Goal: Task Accomplishment & Management: Use online tool/utility

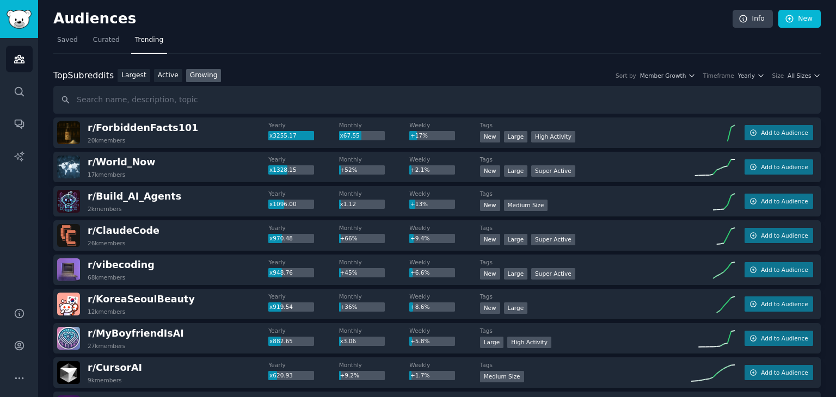
click at [196, 76] on link "Growing" at bounding box center [203, 76] width 35 height 14
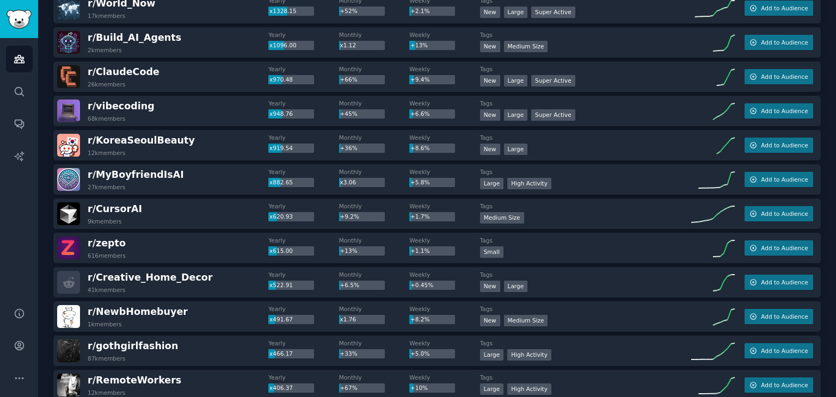
scroll to position [163, 0]
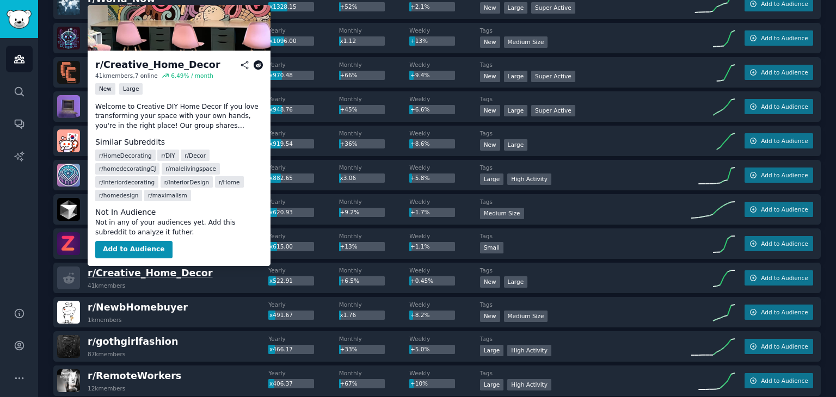
click at [177, 273] on span "r/ Creative_Home_Decor" at bounding box center [150, 273] width 125 height 11
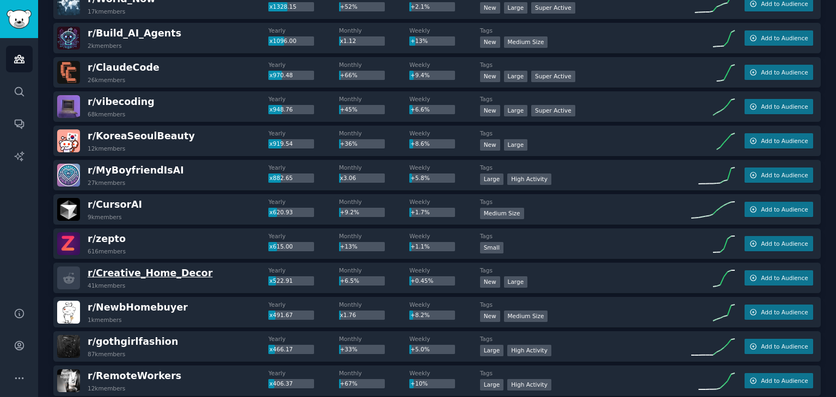
click at [122, 274] on span "r/ Creative_Home_Decor" at bounding box center [150, 273] width 125 height 11
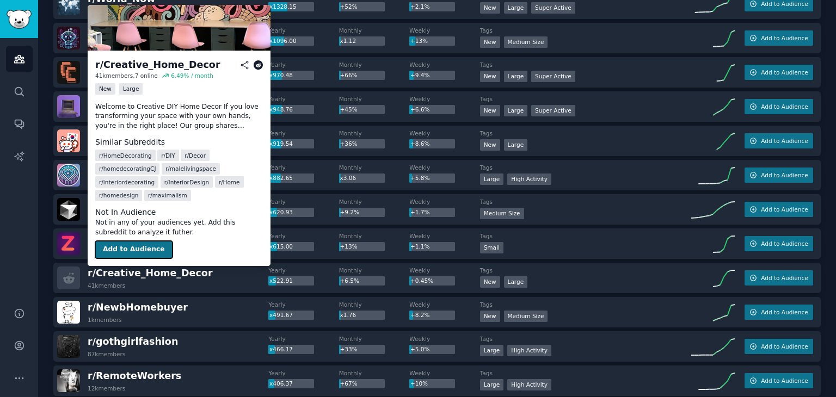
click at [123, 249] on button "Add to Audience" at bounding box center [133, 249] width 77 height 17
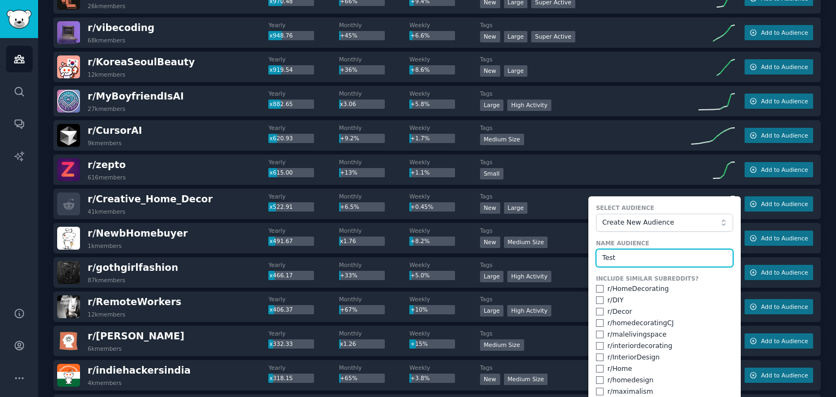
scroll to position [272, 0]
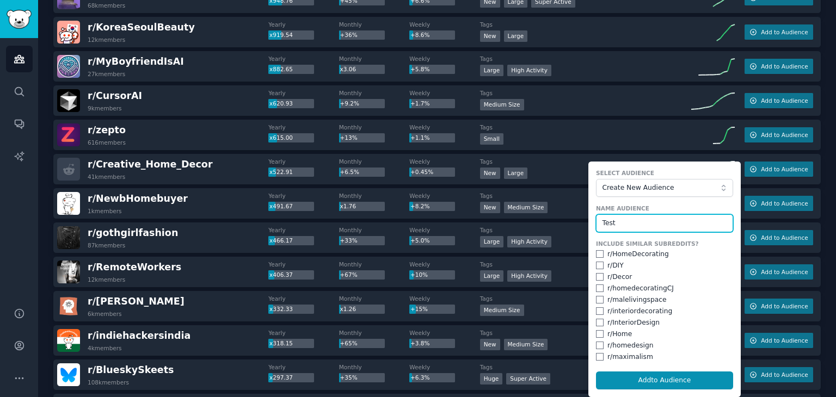
type input "Test"
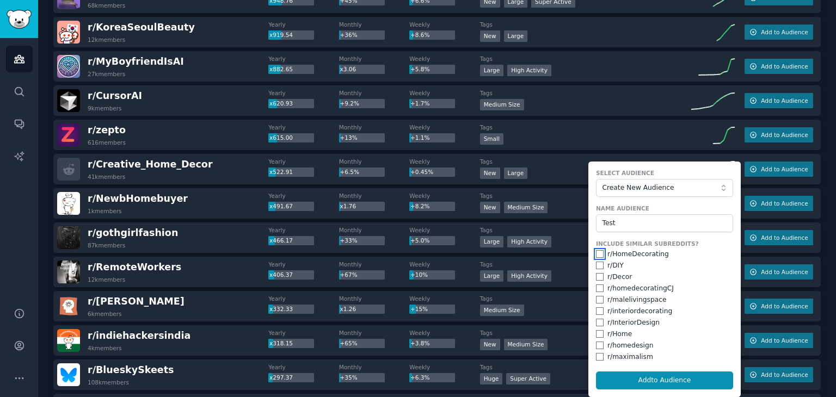
click at [596, 252] on input "checkbox" at bounding box center [600, 254] width 8 height 8
checkbox input "true"
click at [598, 298] on input "checkbox" at bounding box center [600, 300] width 8 height 8
checkbox input "true"
click at [599, 276] on input "checkbox" at bounding box center [600, 277] width 8 height 8
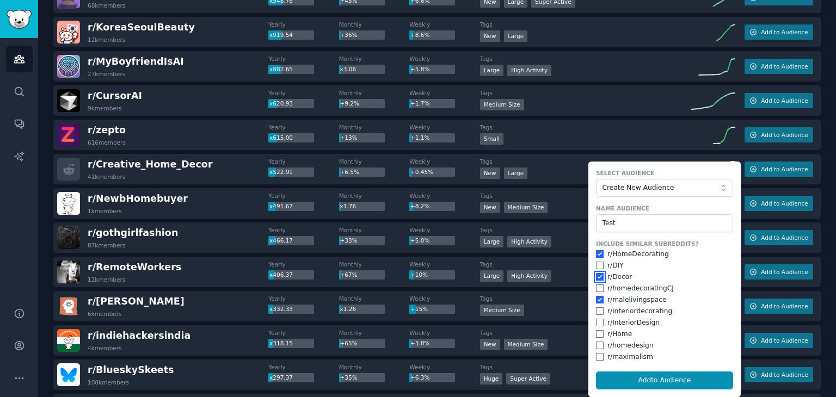
checkbox input "true"
click at [598, 288] on input "checkbox" at bounding box center [600, 289] width 8 height 8
checkbox input "true"
click at [597, 311] on input "checkbox" at bounding box center [600, 311] width 8 height 8
checkbox input "true"
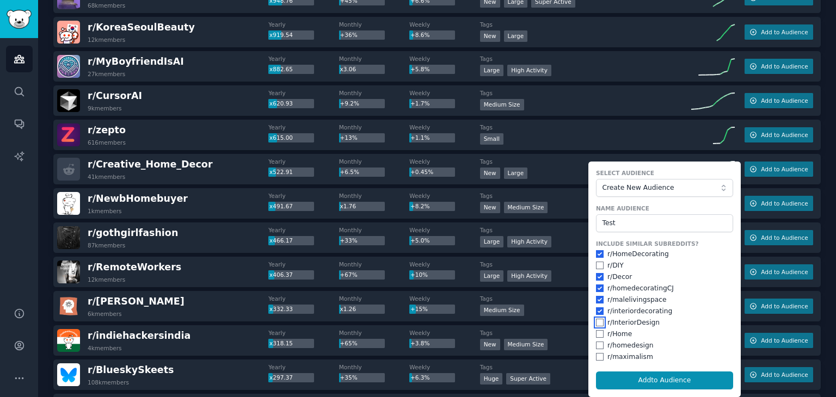
click at [596, 322] on input "checkbox" at bounding box center [600, 323] width 8 height 8
checkbox input "true"
click at [598, 335] on input "checkbox" at bounding box center [600, 334] width 8 height 8
checkbox input "true"
click at [598, 345] on input "checkbox" at bounding box center [600, 346] width 8 height 8
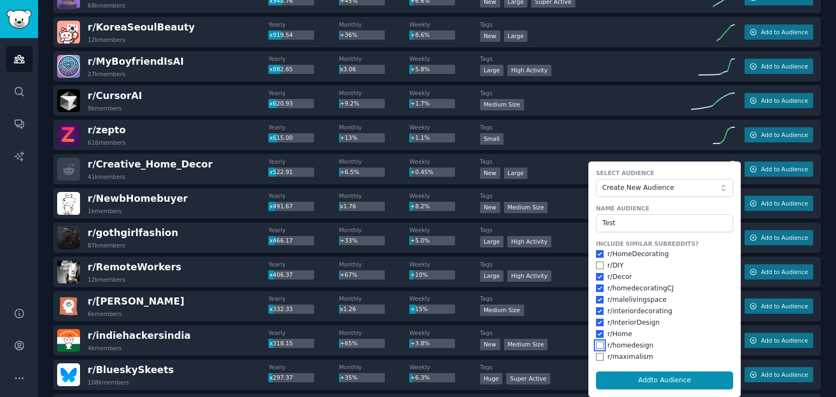
checkbox input "true"
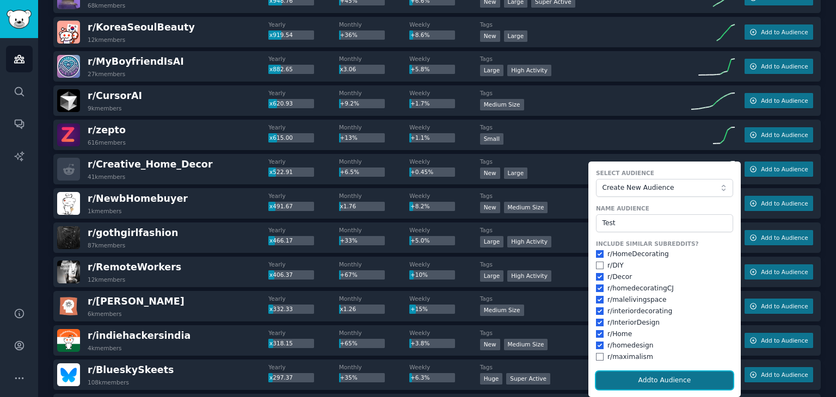
click at [663, 380] on button "Add to Audience" at bounding box center [664, 381] width 137 height 18
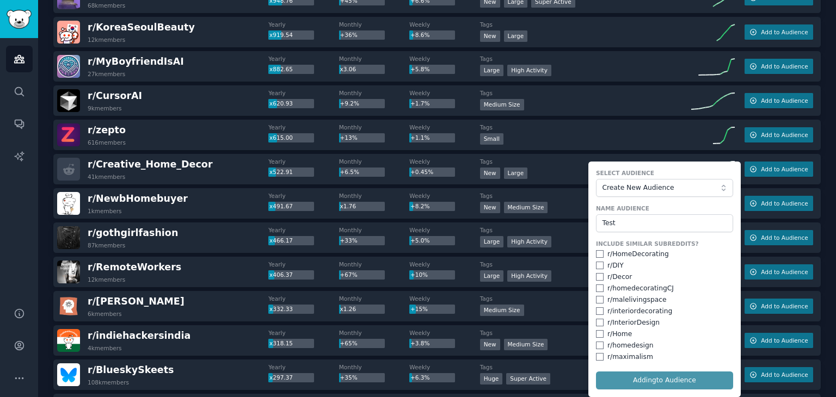
checkbox input "false"
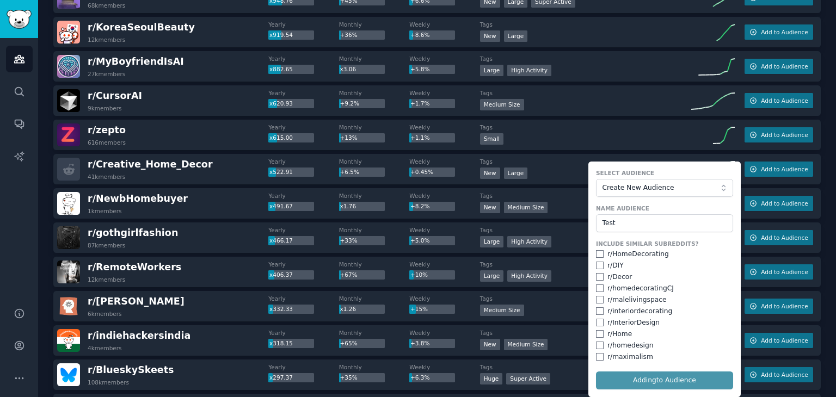
checkbox input "false"
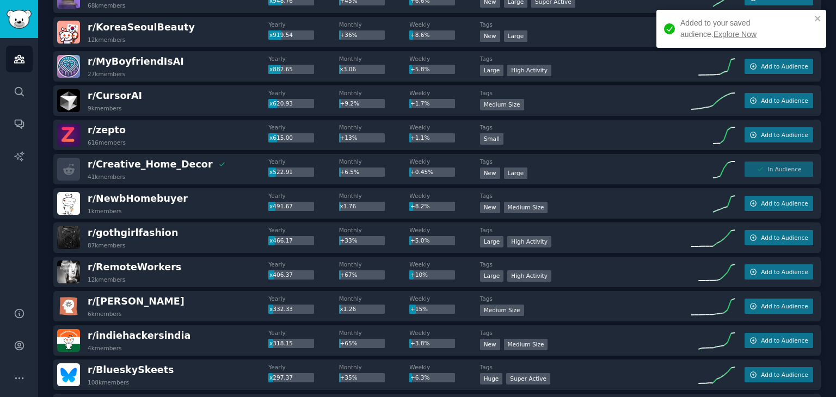
click at [713, 33] on link "Explore Now" at bounding box center [734, 34] width 43 height 9
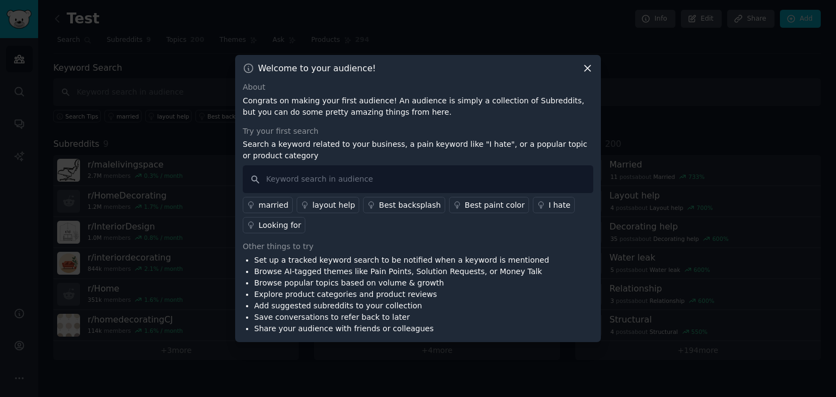
click at [548, 205] on div "I hate" at bounding box center [559, 205] width 22 height 11
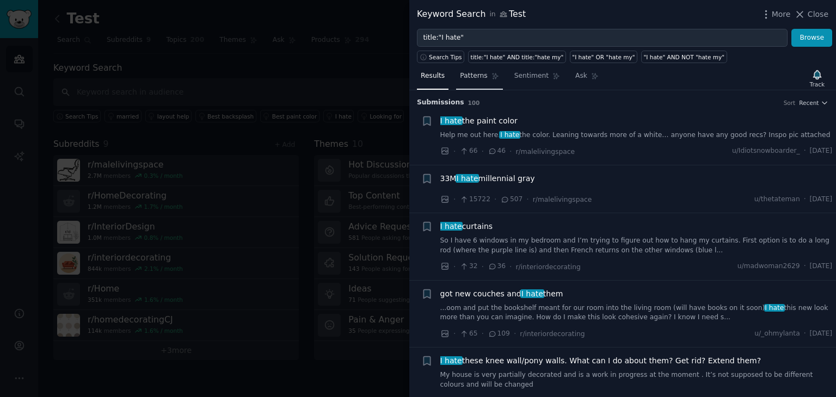
click at [463, 79] on span "Patterns" at bounding box center [473, 76] width 27 height 10
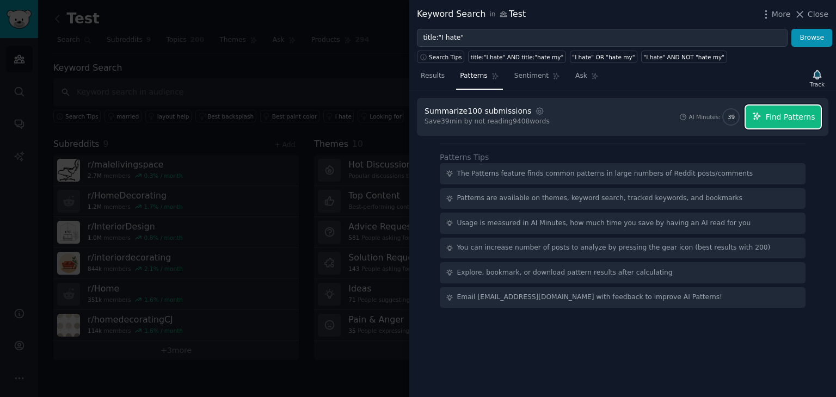
click at [788, 113] on span "Find Patterns" at bounding box center [790, 117] width 50 height 11
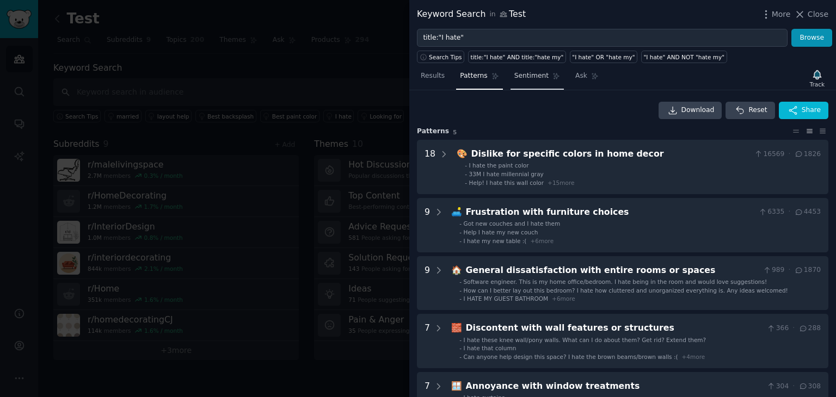
click at [520, 71] on span "Sentiment" at bounding box center [531, 76] width 34 height 10
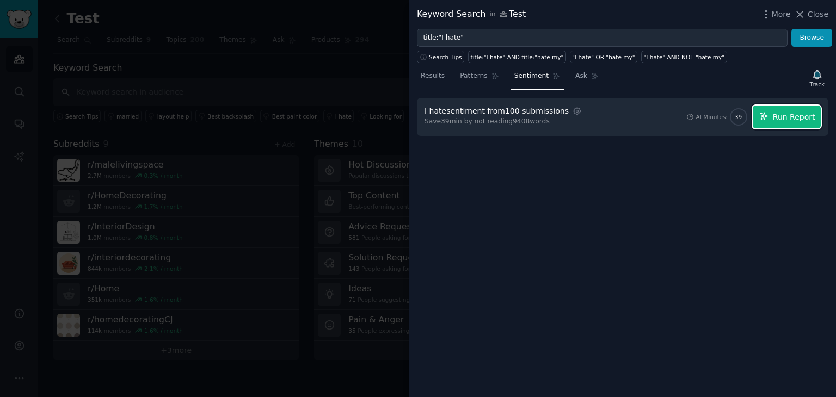
click at [794, 116] on span "Run Report" at bounding box center [794, 117] width 42 height 11
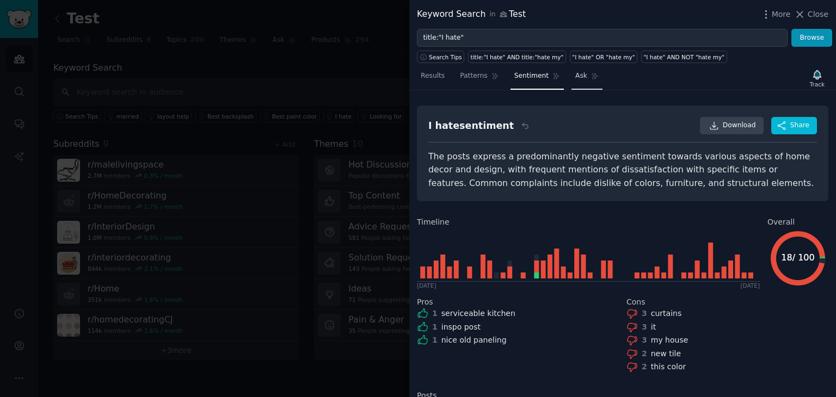
click at [575, 77] on span "Ask" at bounding box center [581, 76] width 12 height 10
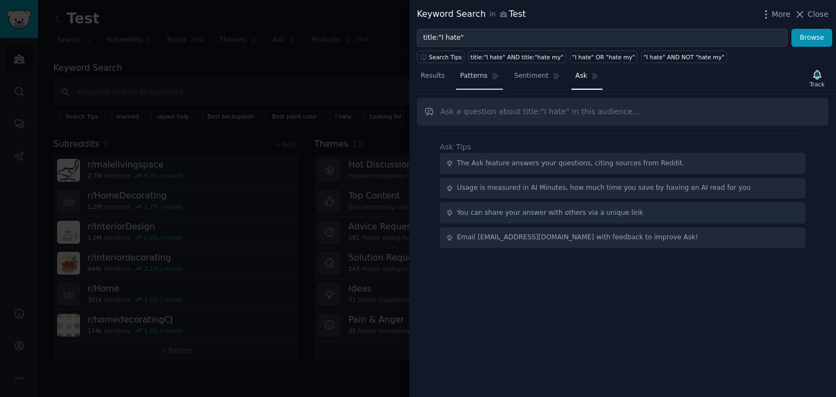
click at [483, 76] on link "Patterns" at bounding box center [479, 78] width 46 height 22
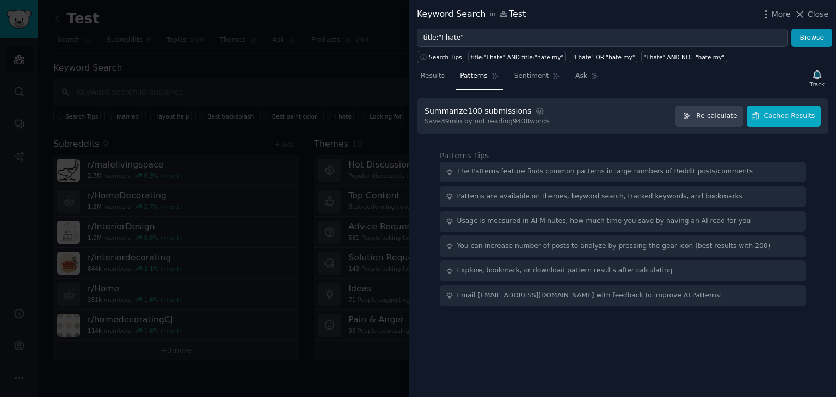
click at [154, 63] on div at bounding box center [418, 198] width 836 height 397
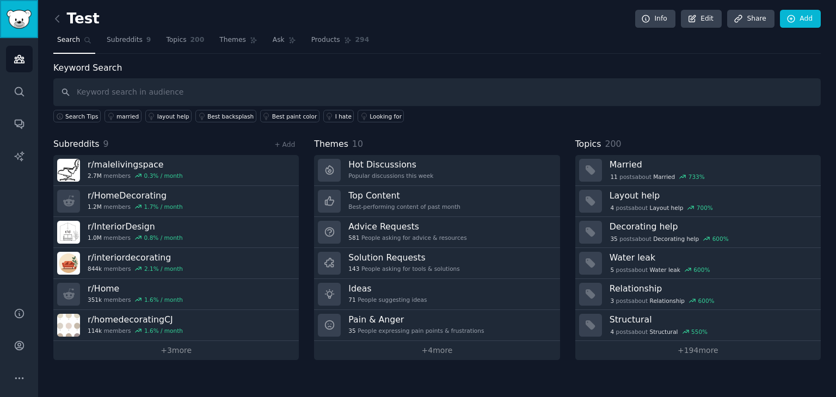
click at [14, 24] on img "Sidebar" at bounding box center [19, 19] width 25 height 19
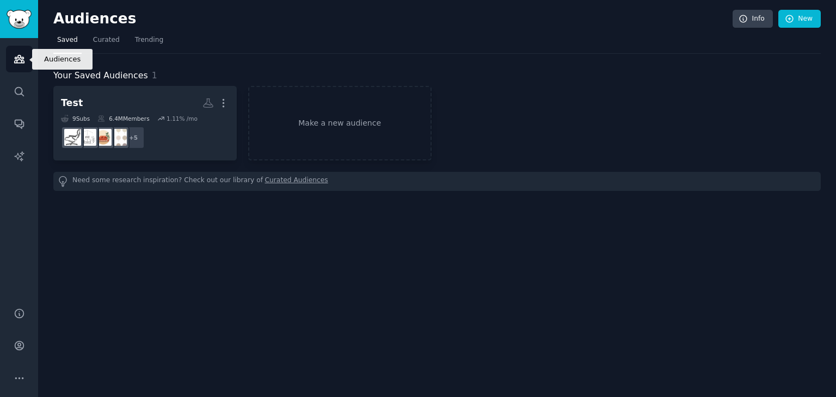
click at [16, 57] on icon "Sidebar" at bounding box center [19, 59] width 10 height 8
click at [17, 375] on icon "Sidebar" at bounding box center [19, 378] width 11 height 11
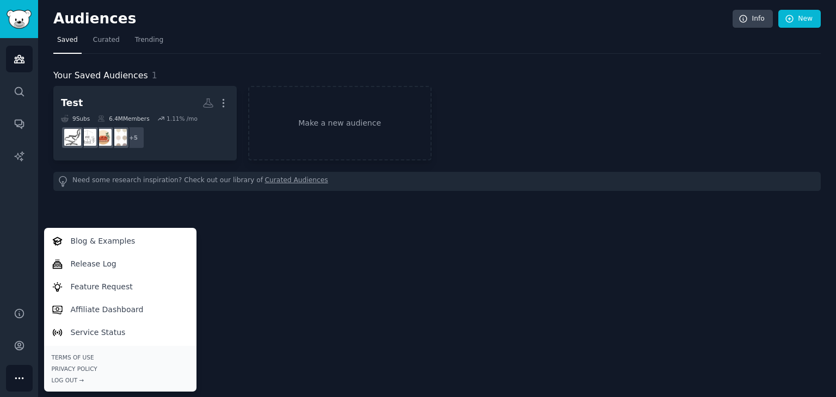
click at [390, 331] on div "Audiences Info New Saved Curated Trending Your Saved Audiences 1 Test More 9 Su…" at bounding box center [437, 198] width 798 height 397
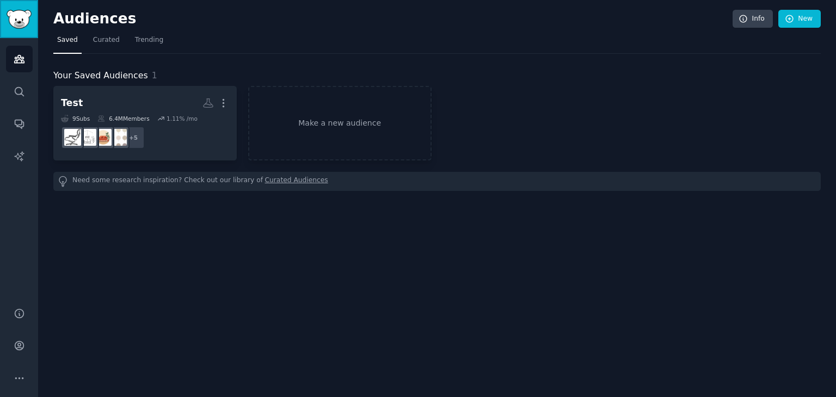
click at [19, 22] on img "Sidebar" at bounding box center [19, 19] width 25 height 19
click at [150, 42] on span "Trending" at bounding box center [149, 40] width 28 height 10
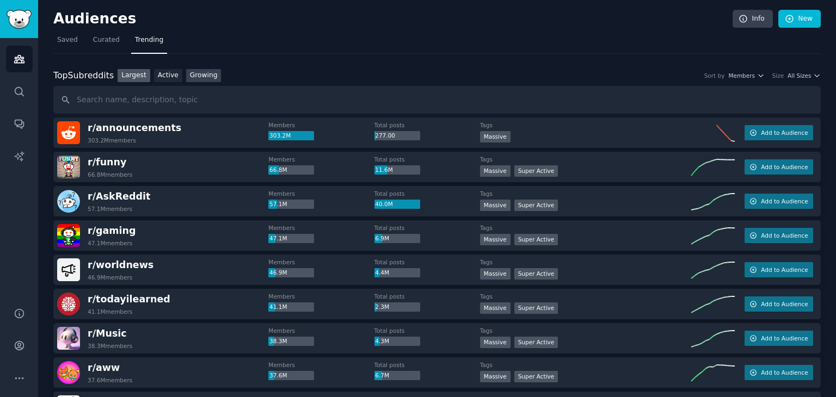
click at [188, 75] on link "Growing" at bounding box center [203, 76] width 35 height 14
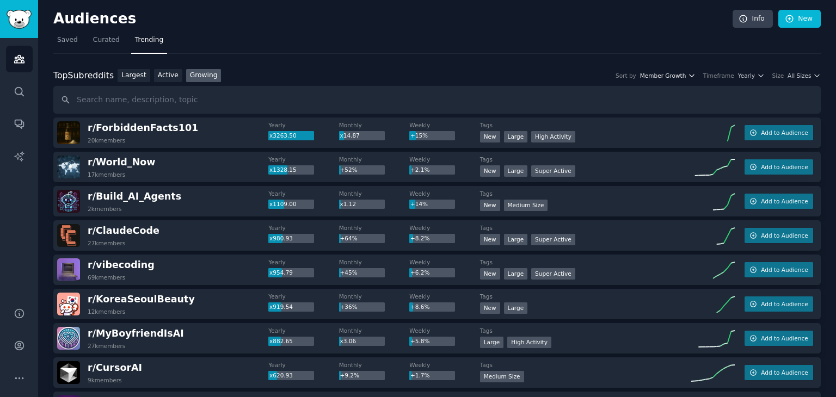
click at [695, 75] on icon "button" at bounding box center [692, 76] width 8 height 8
click at [686, 73] on span "Member Growth" at bounding box center [663, 76] width 46 height 8
click at [814, 73] on icon "button" at bounding box center [817, 76] width 8 height 8
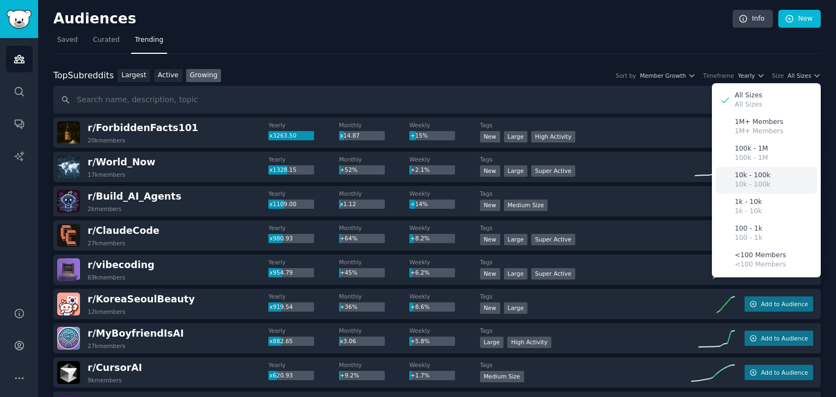
click at [757, 175] on p "10k - 100k" at bounding box center [751, 176] width 35 height 10
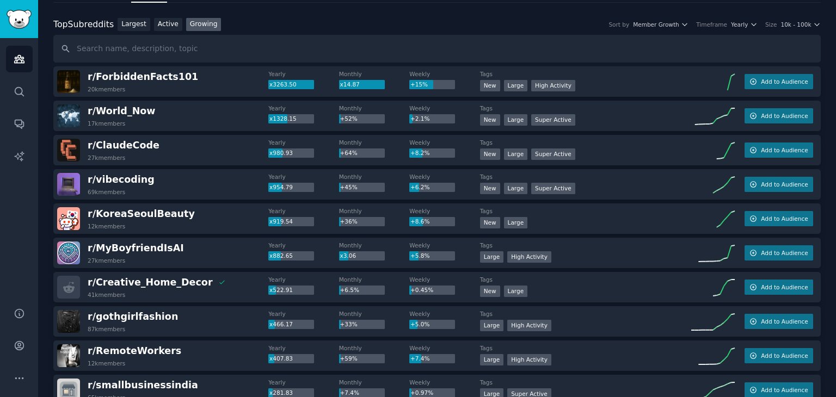
scroll to position [54, 0]
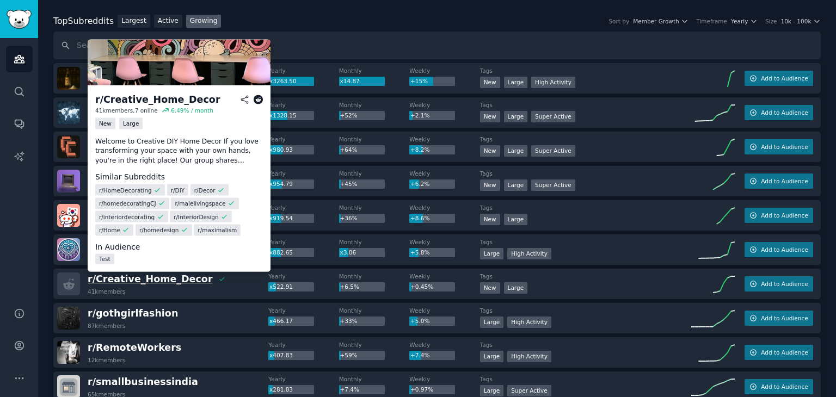
click at [174, 280] on span "r/ Creative_Home_Decor" at bounding box center [150, 279] width 125 height 11
click at [257, 96] on icon at bounding box center [259, 100] width 10 height 10
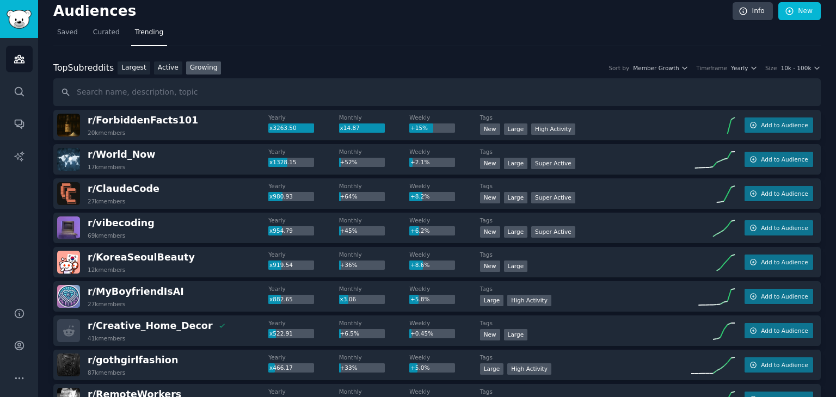
scroll to position [0, 0]
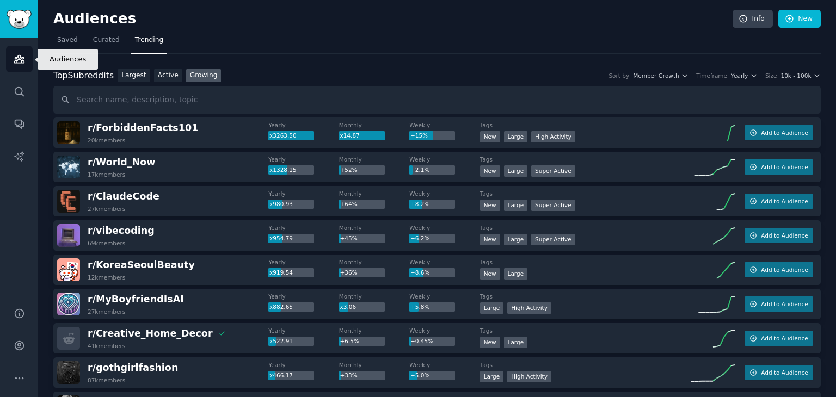
click at [15, 59] on icon "Sidebar" at bounding box center [19, 58] width 11 height 11
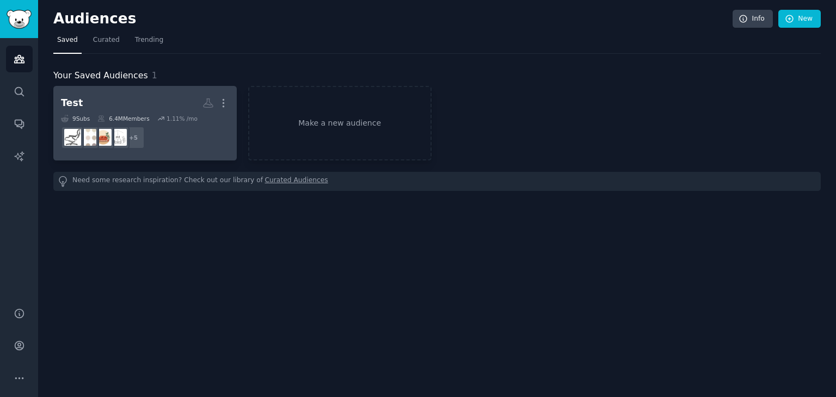
click at [192, 146] on dd "r/homedesign, r/Home, r/Decor, r/HomeDecorating, r/Creative_Home_Decor + 5" at bounding box center [145, 137] width 168 height 30
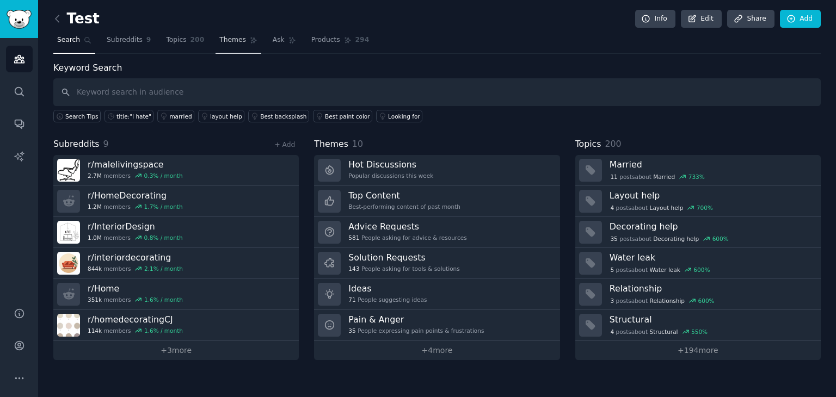
click at [215, 40] on link "Themes" at bounding box center [238, 43] width 46 height 22
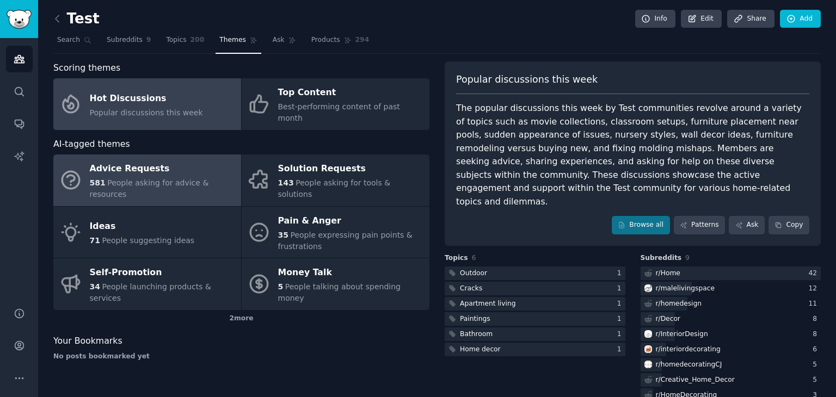
click at [165, 163] on div "Advice Requests" at bounding box center [163, 168] width 146 height 17
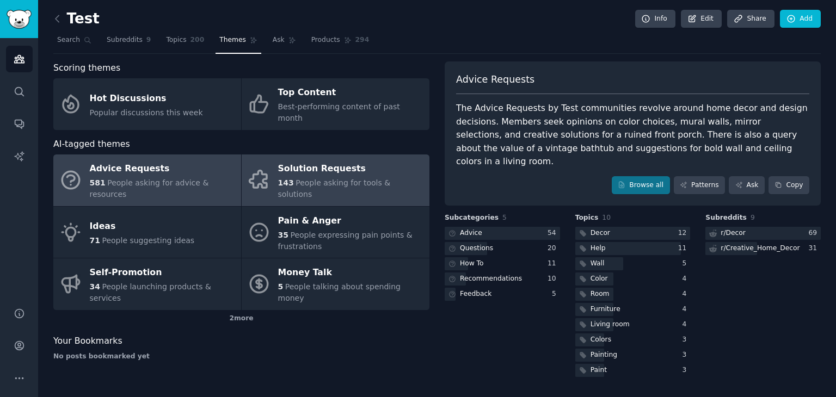
click at [299, 160] on div "Solution Requests" at bounding box center [351, 168] width 146 height 17
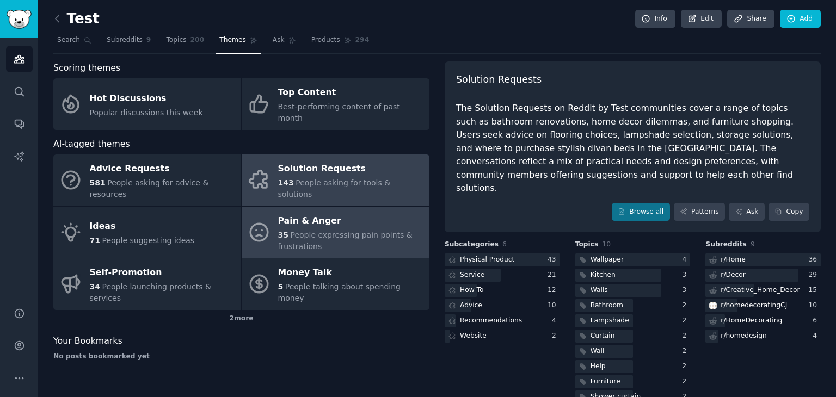
click at [305, 212] on div "Pain & Anger" at bounding box center [351, 220] width 146 height 17
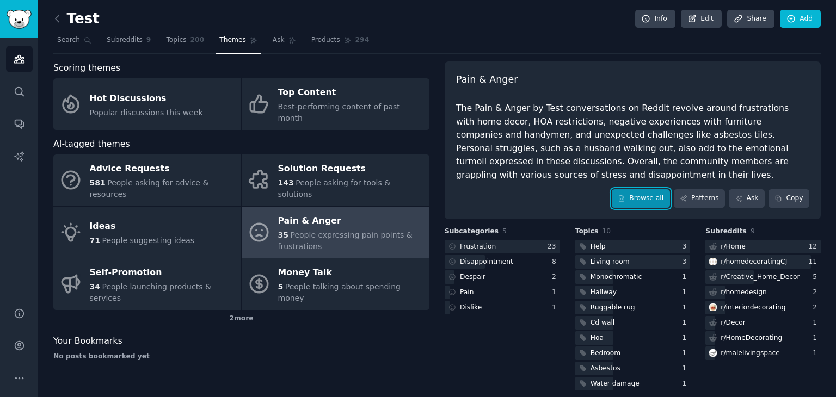
click at [656, 189] on link "Browse all" at bounding box center [641, 198] width 58 height 18
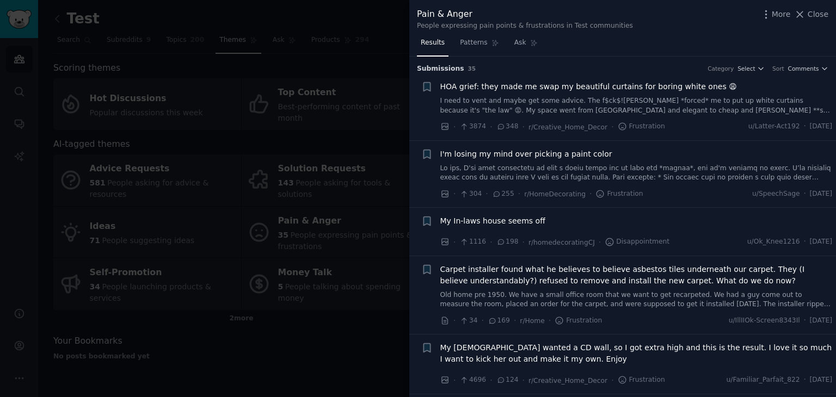
click at [282, 332] on div at bounding box center [418, 198] width 836 height 397
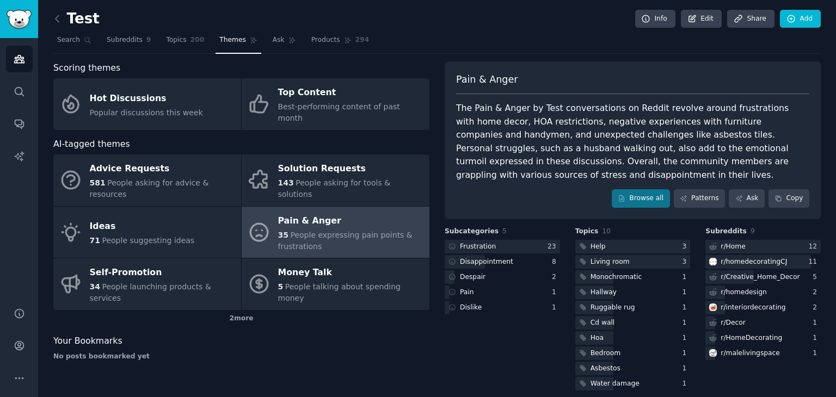
click at [309, 364] on div "Scoring themes Hot Discussions Popular discussions this week Top Content Best-p…" at bounding box center [241, 226] width 376 height 331
click at [71, 21] on h2 "Test" at bounding box center [76, 18] width 46 height 17
